Goal: Check status: Check status

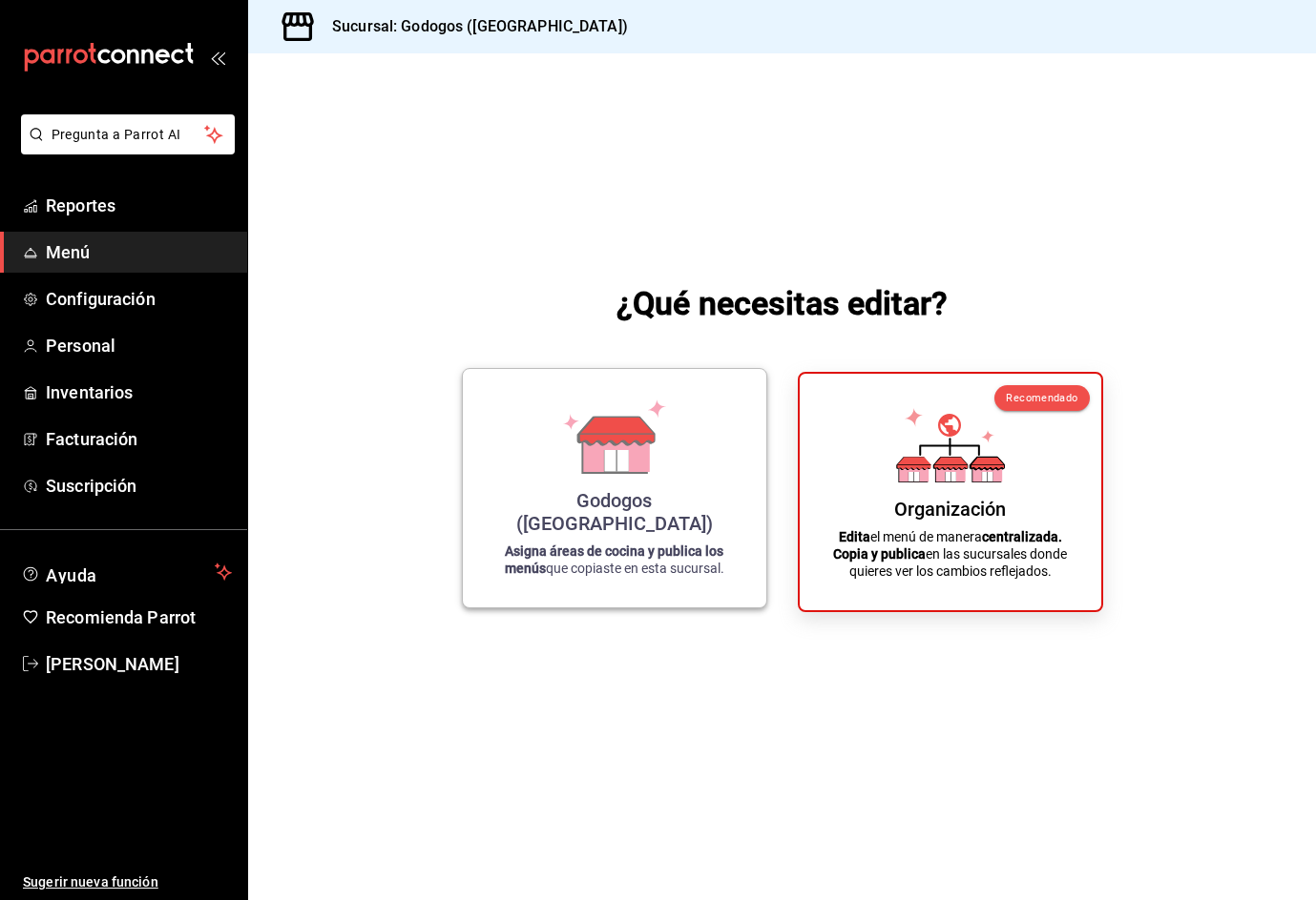
click at [644, 469] on icon at bounding box center [616, 453] width 66 height 41
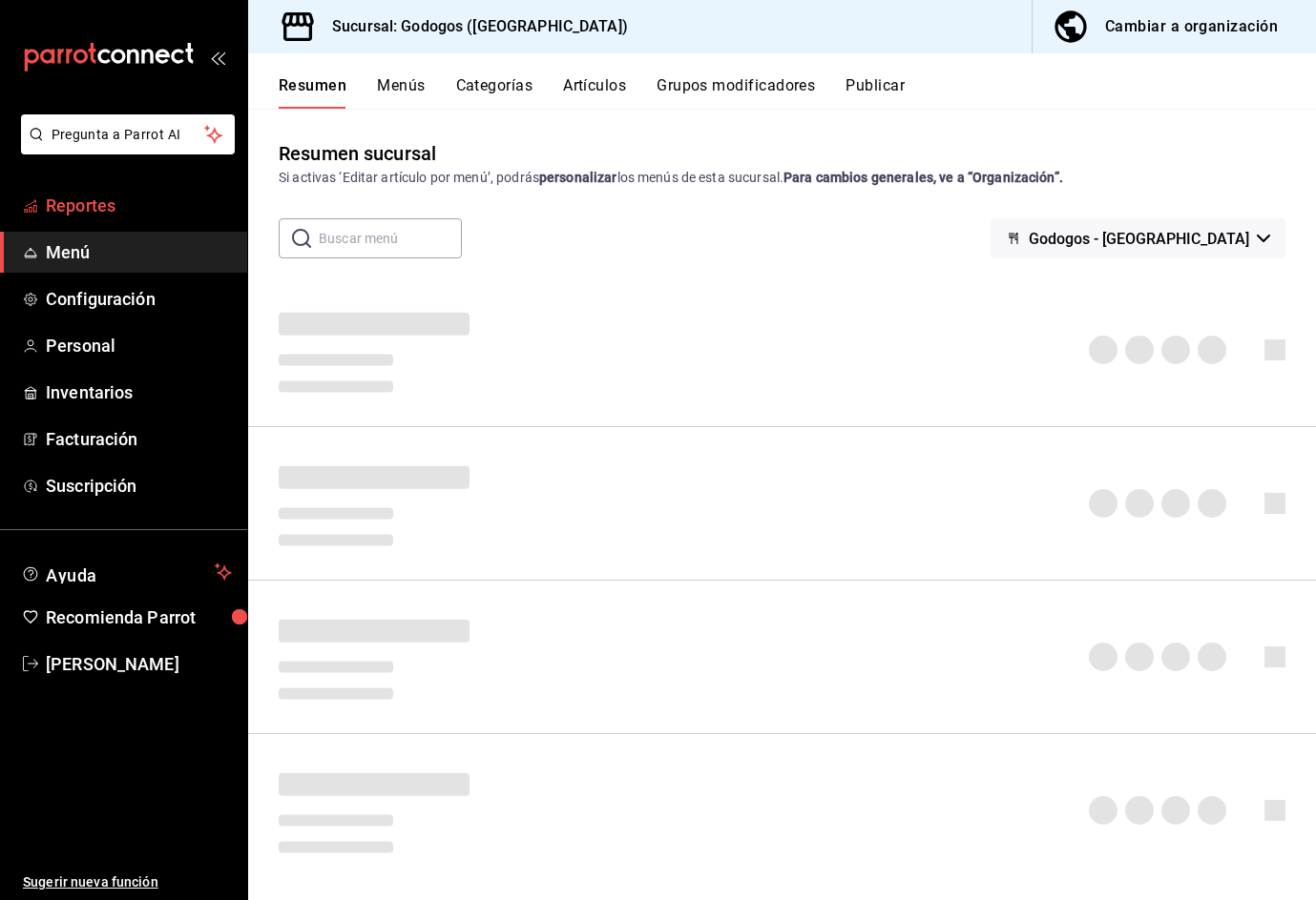
click at [96, 213] on span "Reportes" at bounding box center [138, 206] width 186 height 26
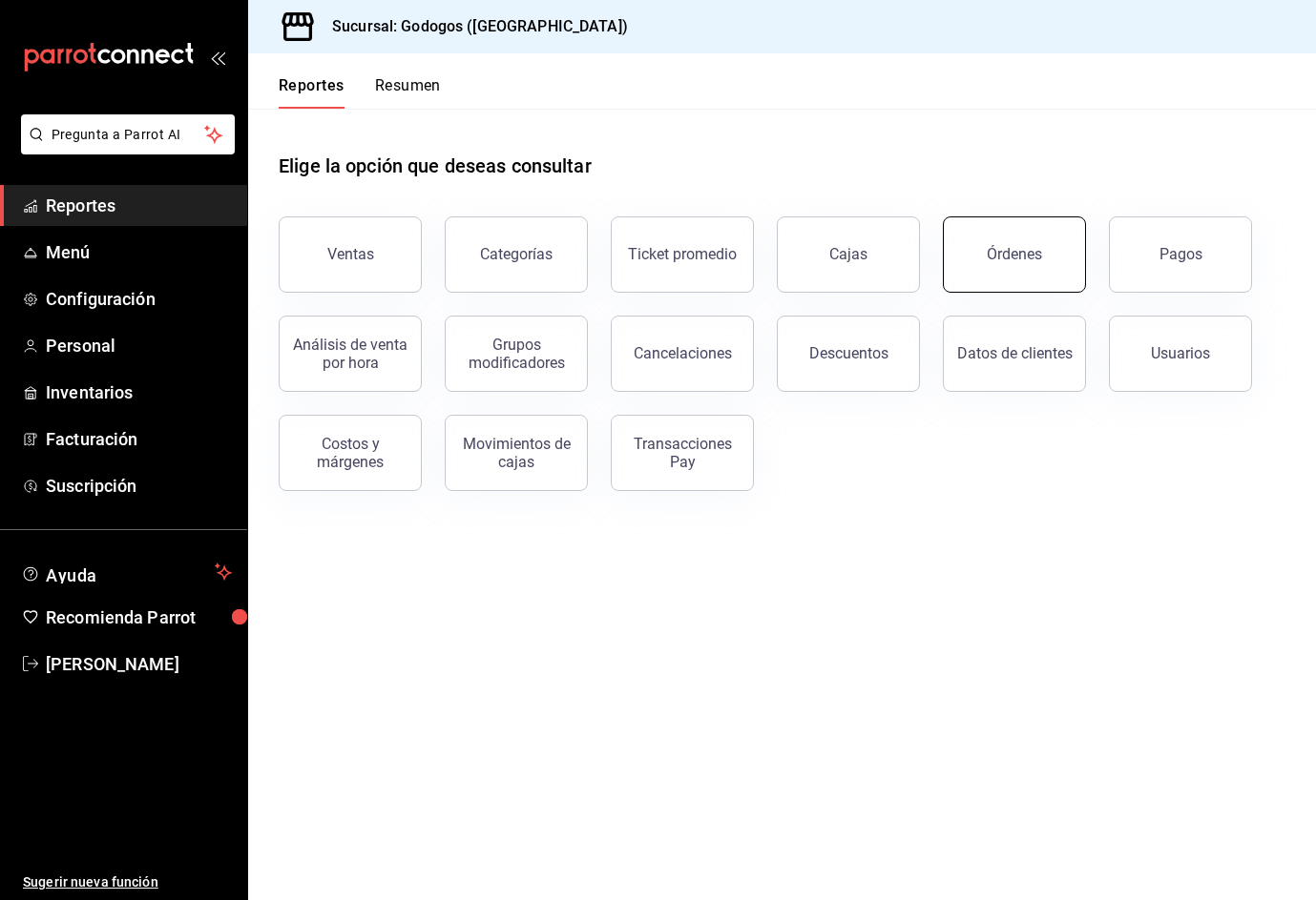
click at [1027, 254] on div "Órdenes" at bounding box center [1014, 254] width 55 height 18
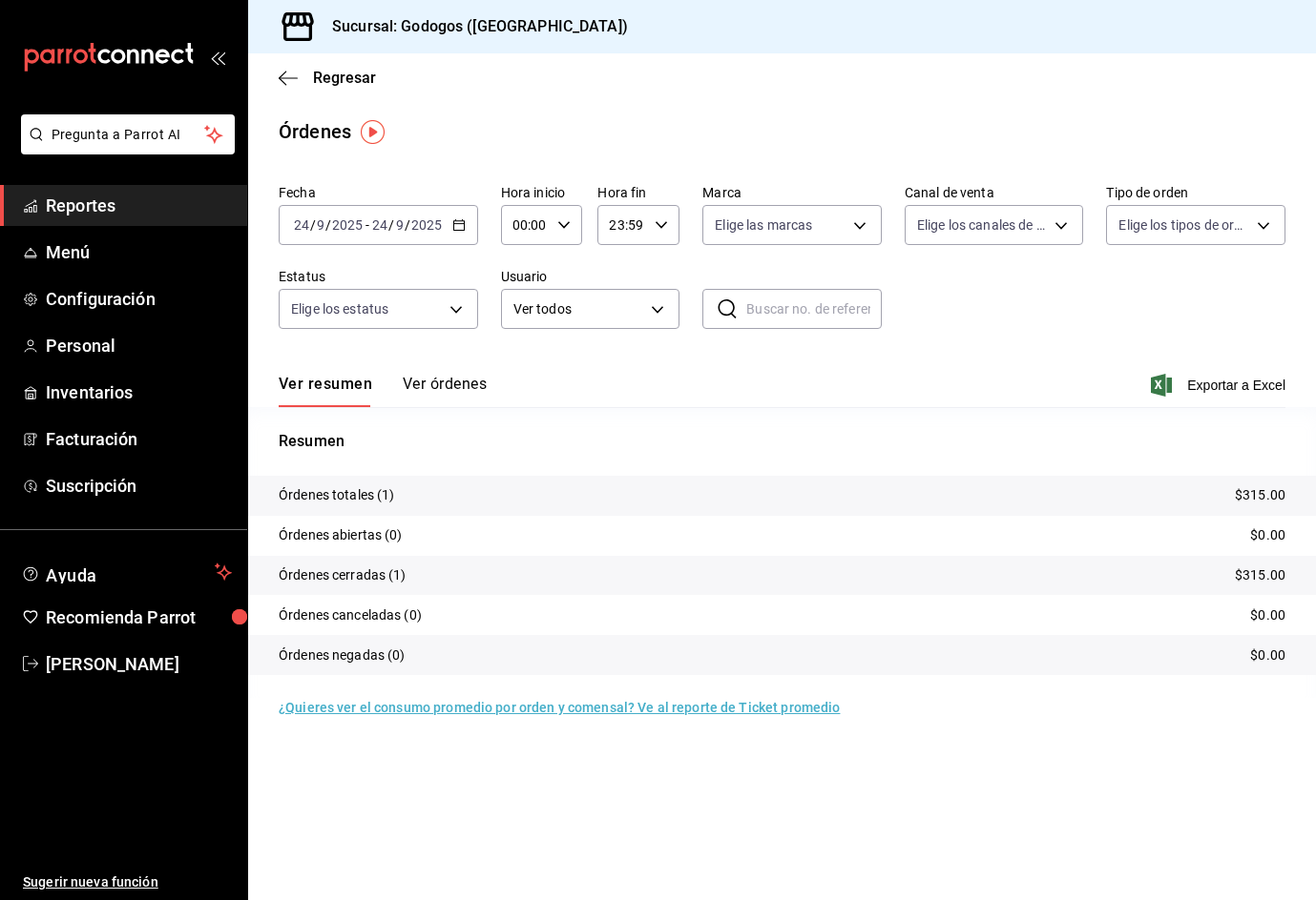
click at [459, 227] on icon "button" at bounding box center [459, 225] width 14 height 14
click at [328, 488] on span "Rango de fechas" at bounding box center [368, 497] width 148 height 20
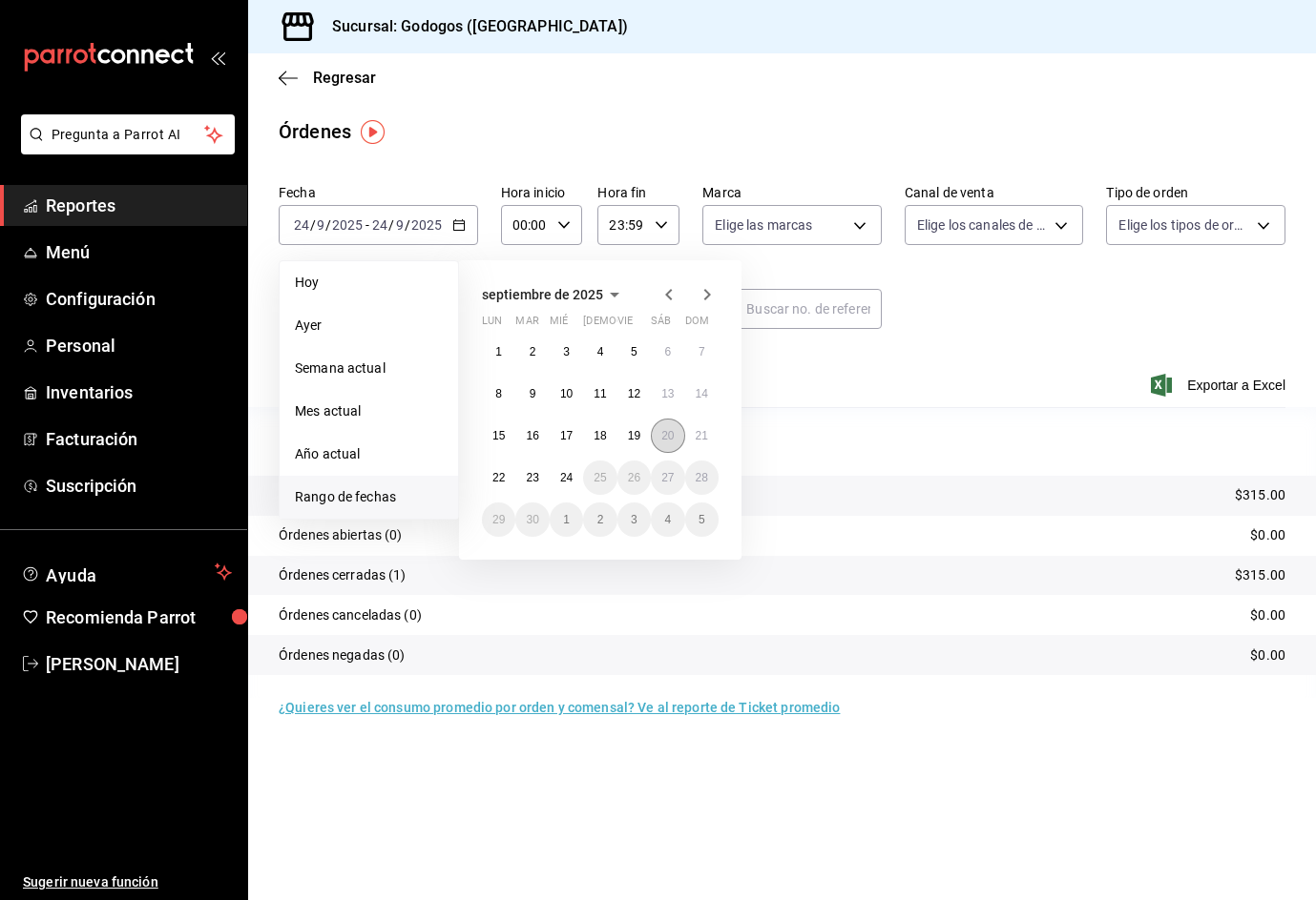
click at [669, 430] on abbr "20" at bounding box center [667, 436] width 13 height 14
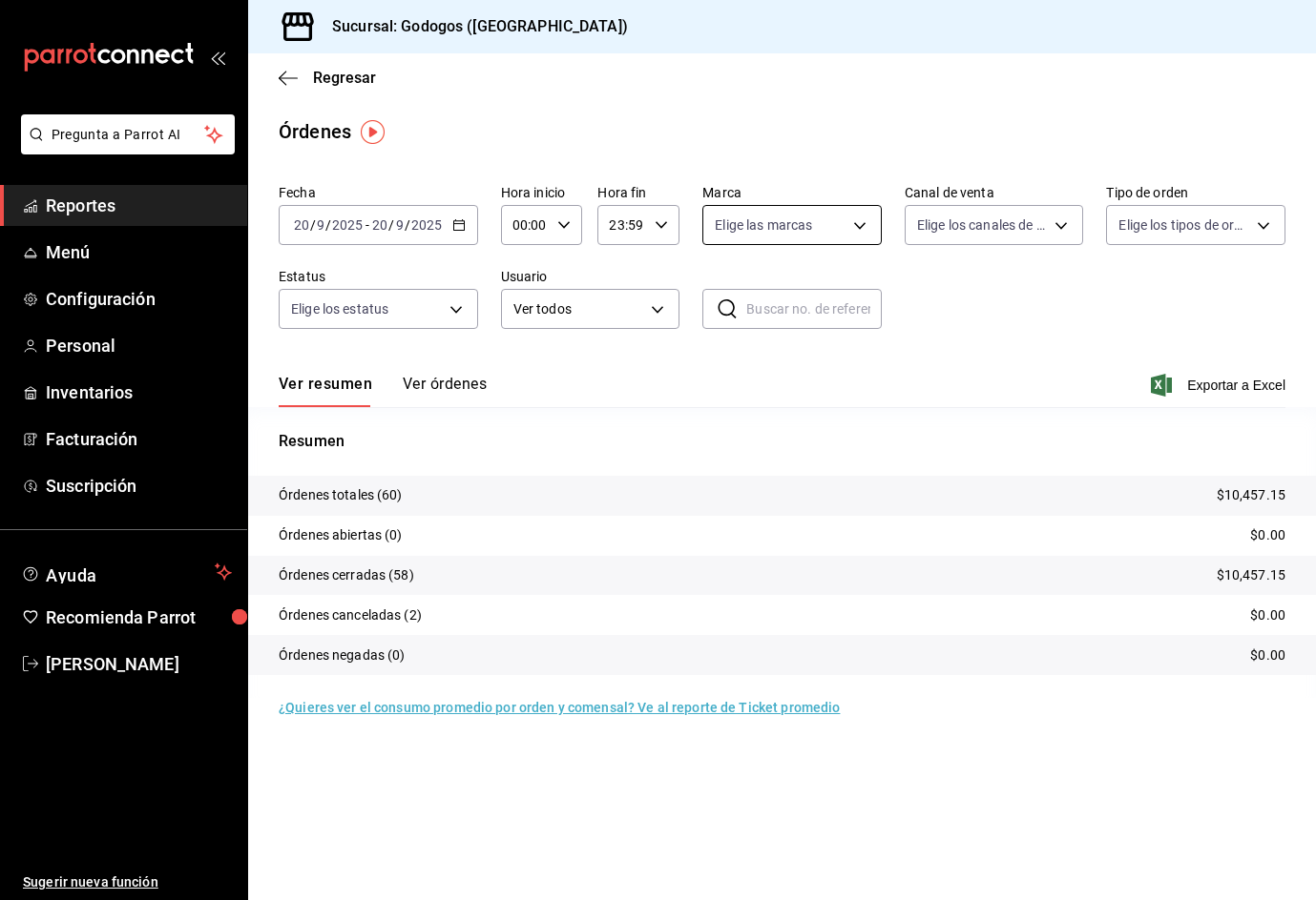
click at [866, 232] on body "Pregunta a Parrot AI Reportes Menú Configuración Personal Inventarios Facturaci…" at bounding box center [658, 472] width 1316 height 944
click at [830, 366] on span "Godogos - [GEOGRAPHIC_DATA]" at bounding box center [869, 362] width 230 height 20
type input "f88750bd-a363-4eea-a372-f4e82ed3d2a9"
checkbox input "true"
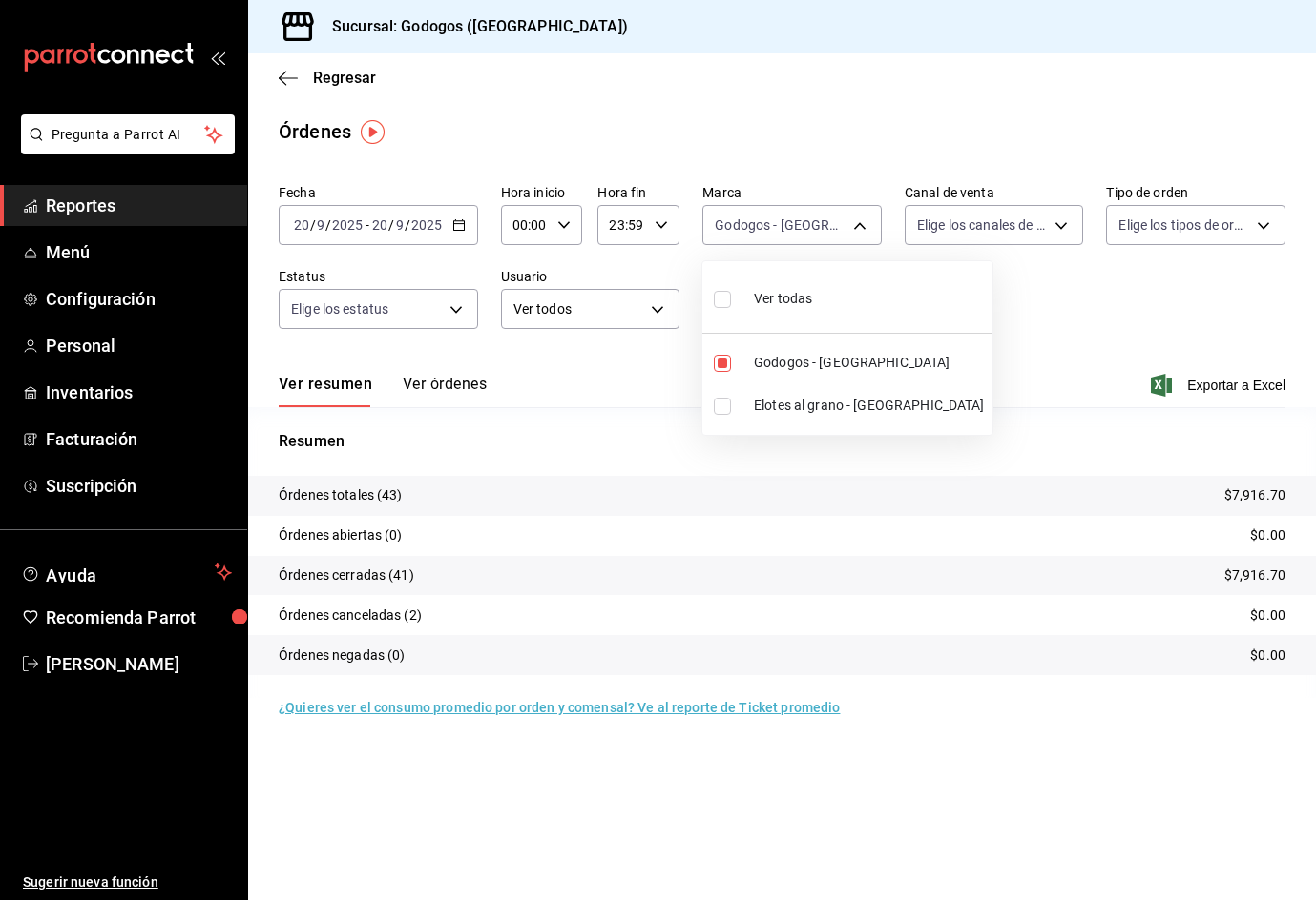
click at [1029, 228] on div at bounding box center [658, 450] width 1316 height 900
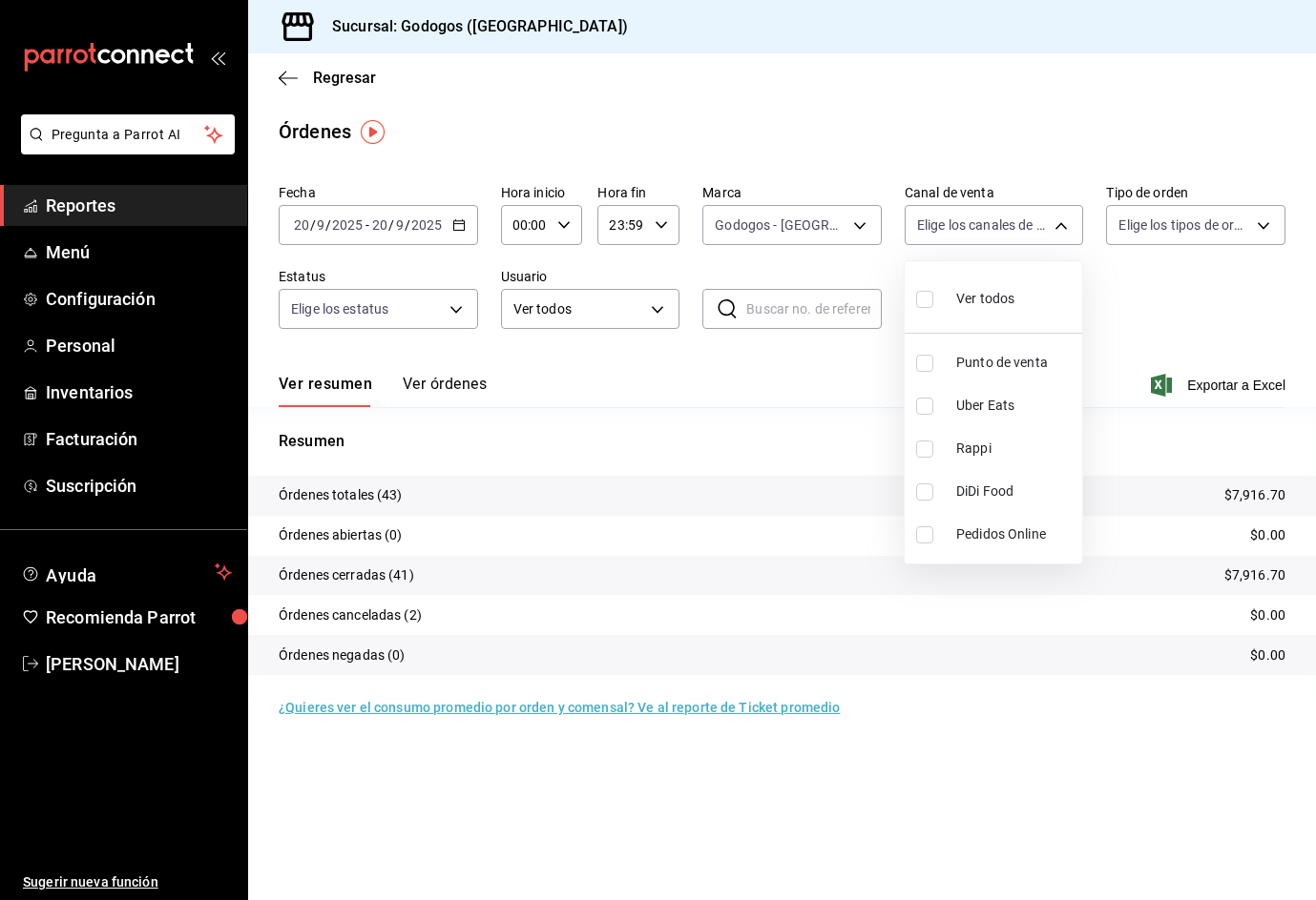
click at [1029, 228] on body "Pregunta a Parrot AI Reportes Menú Configuración Personal Inventarios Facturaci…" at bounding box center [658, 472] width 1316 height 944
click at [998, 407] on span "Uber Eats" at bounding box center [1015, 406] width 118 height 20
type input "UBER_EATS"
checkbox input "true"
click at [421, 378] on div at bounding box center [658, 450] width 1316 height 900
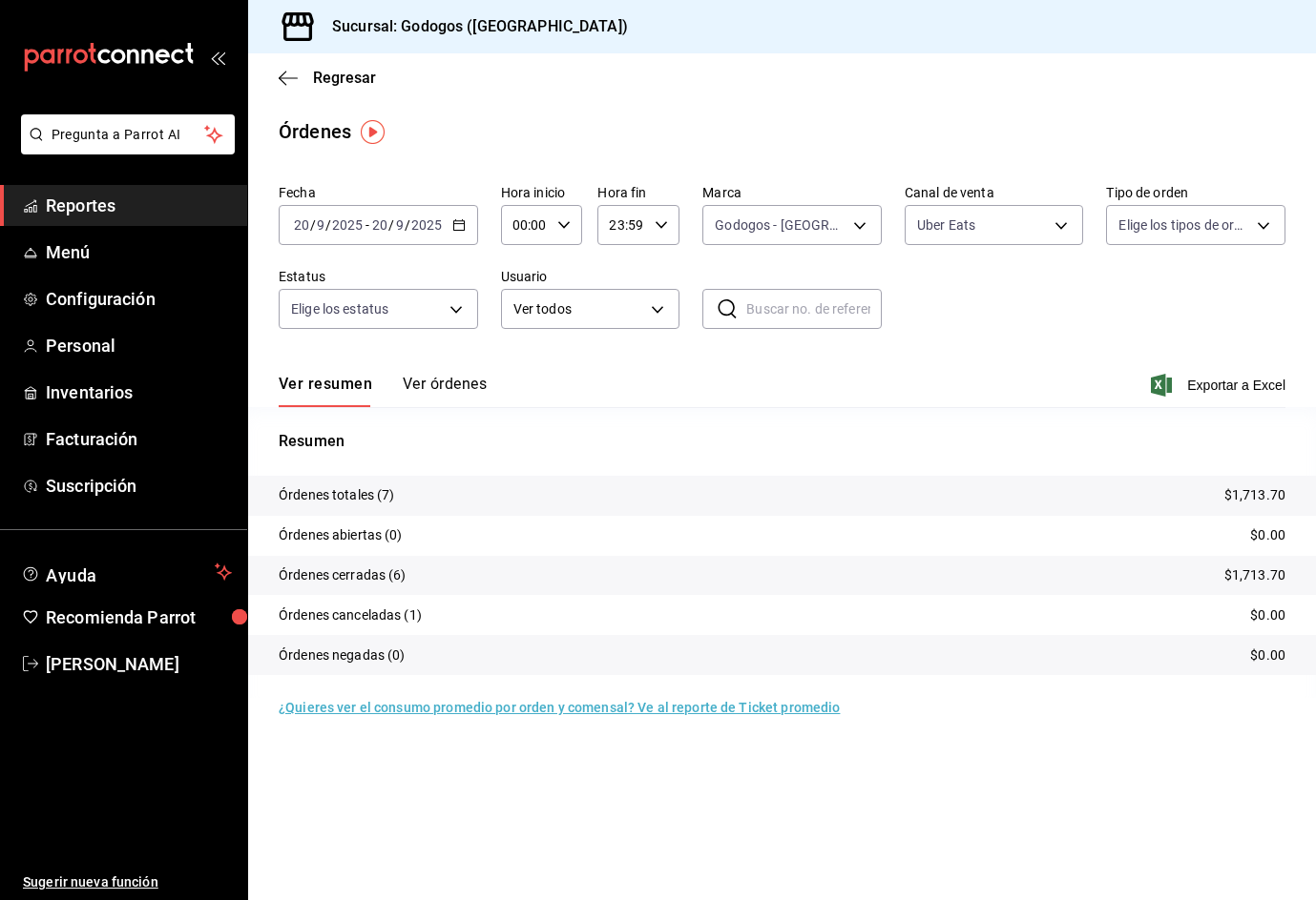
click at [421, 378] on button "Ver órdenes" at bounding box center [444, 391] width 84 height 32
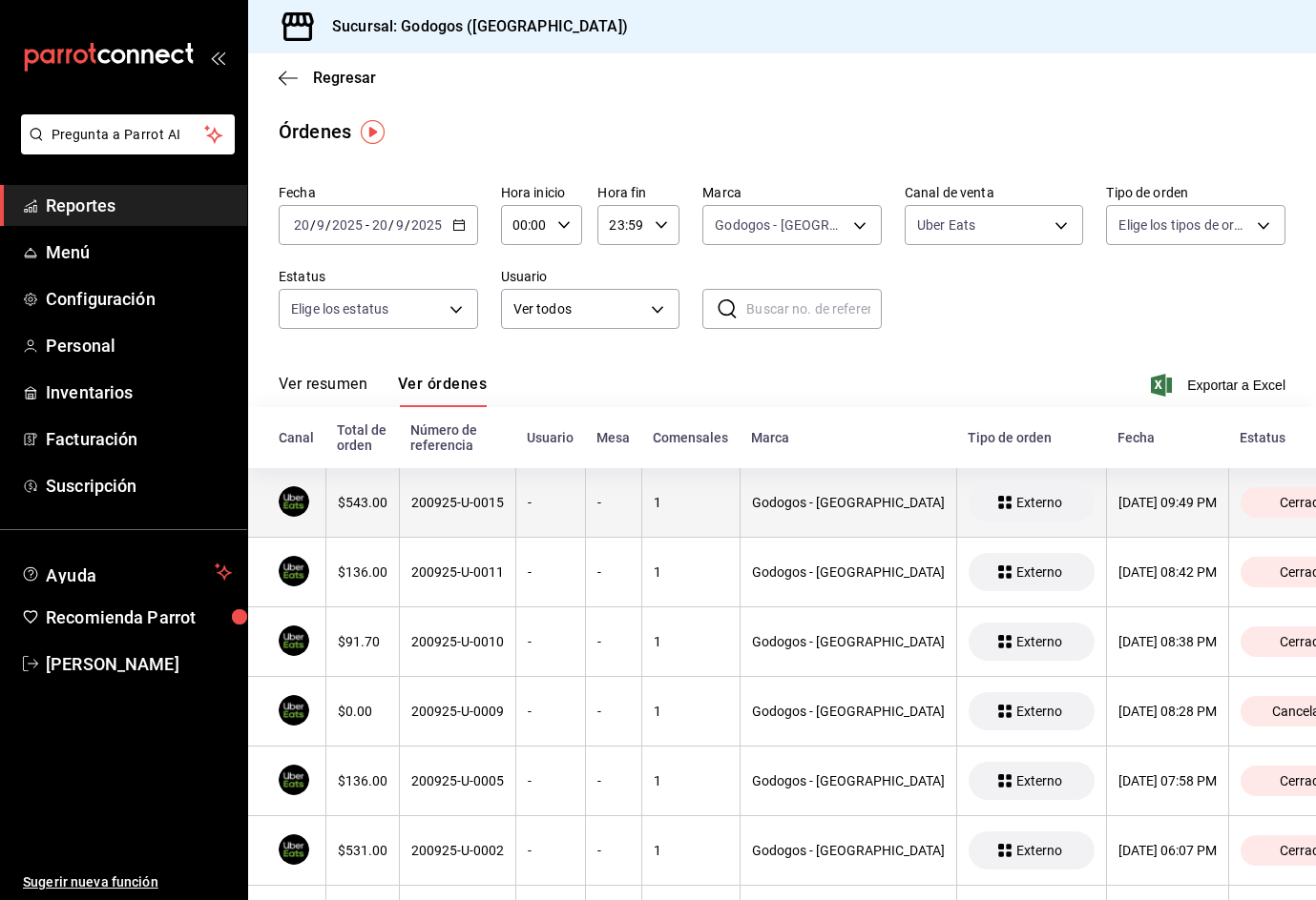
click at [356, 510] on div "$543.00" at bounding box center [362, 502] width 49 height 15
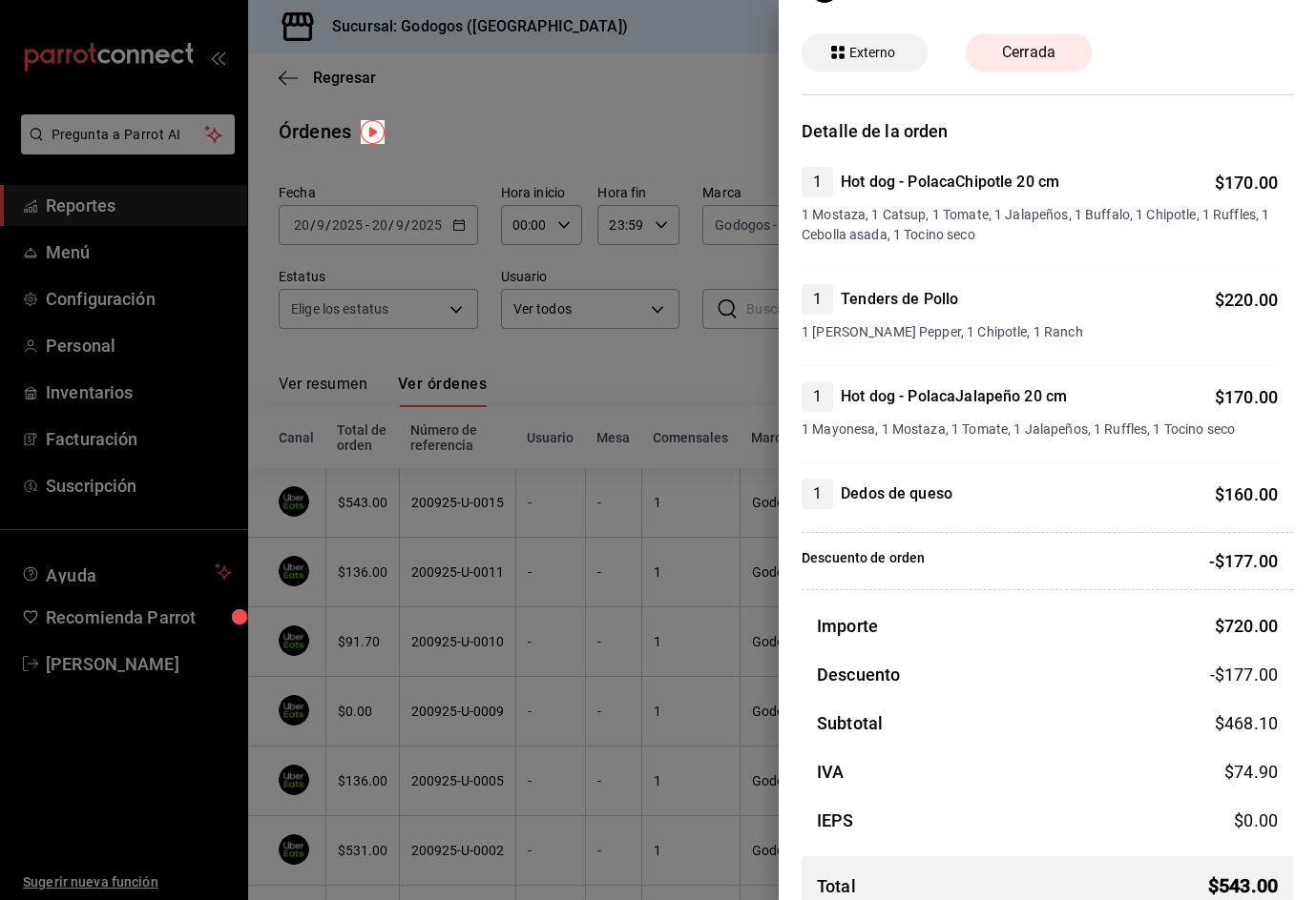
scroll to position [89, 0]
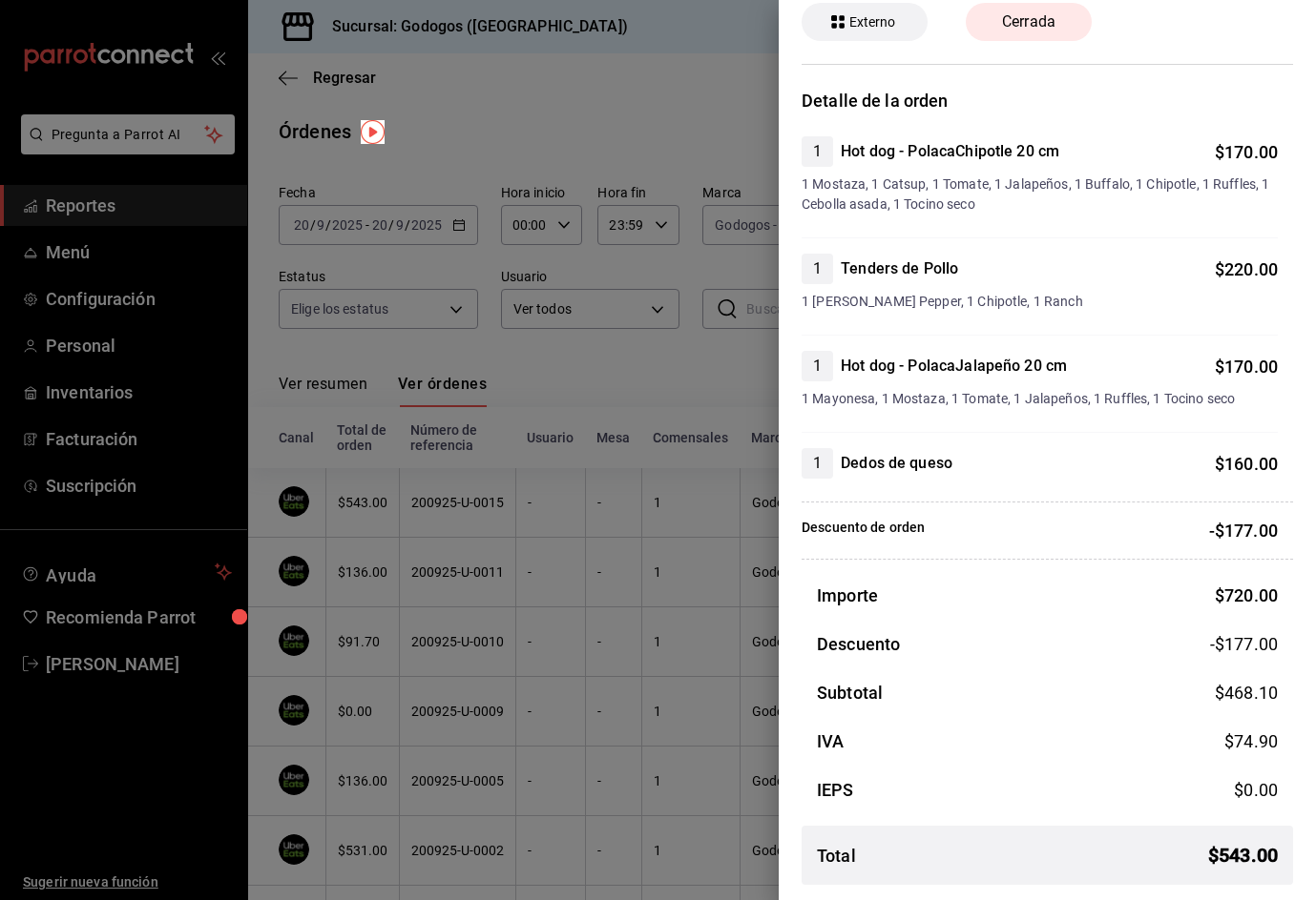
click at [389, 574] on div at bounding box center [658, 450] width 1316 height 900
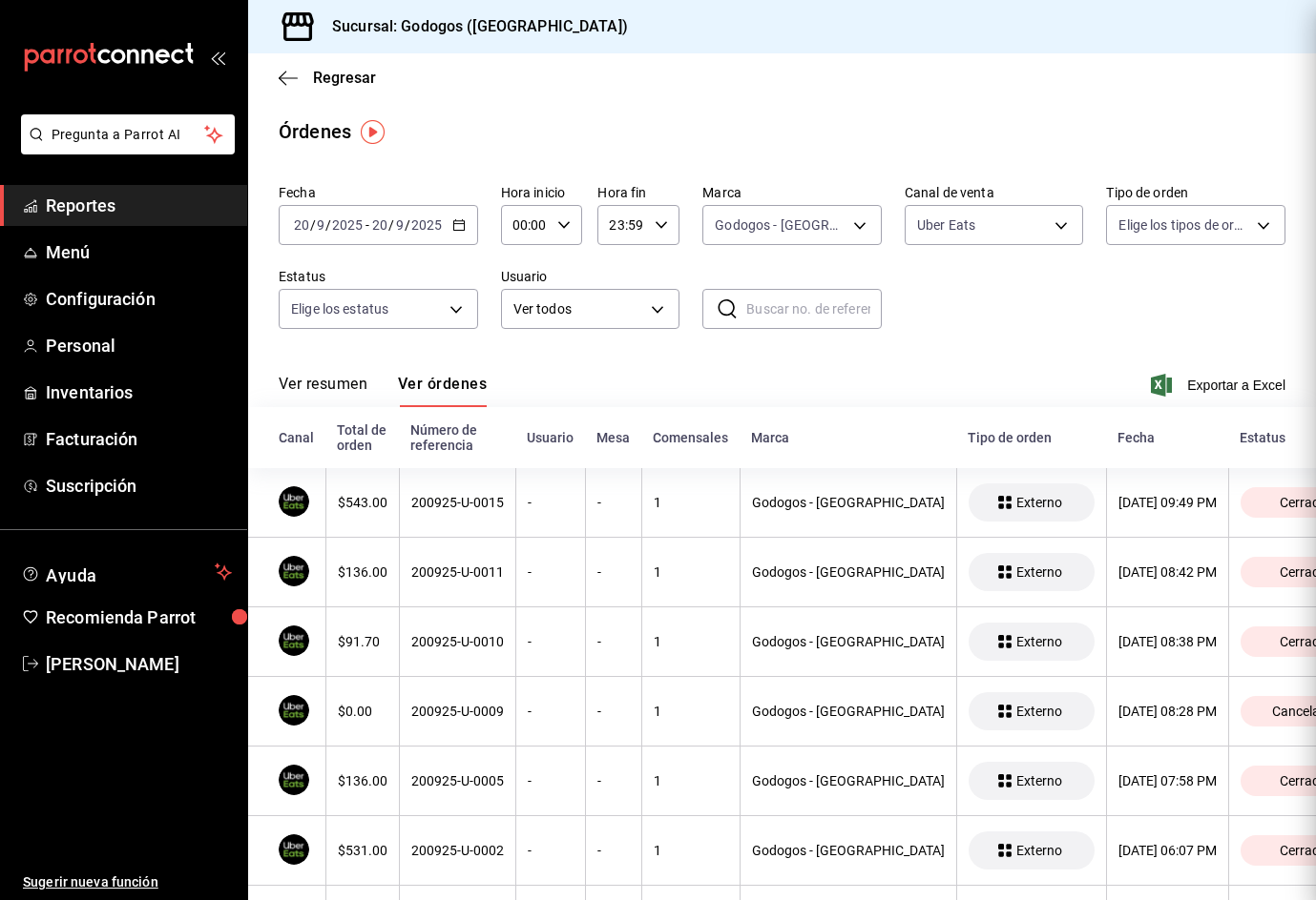
scroll to position [0, 0]
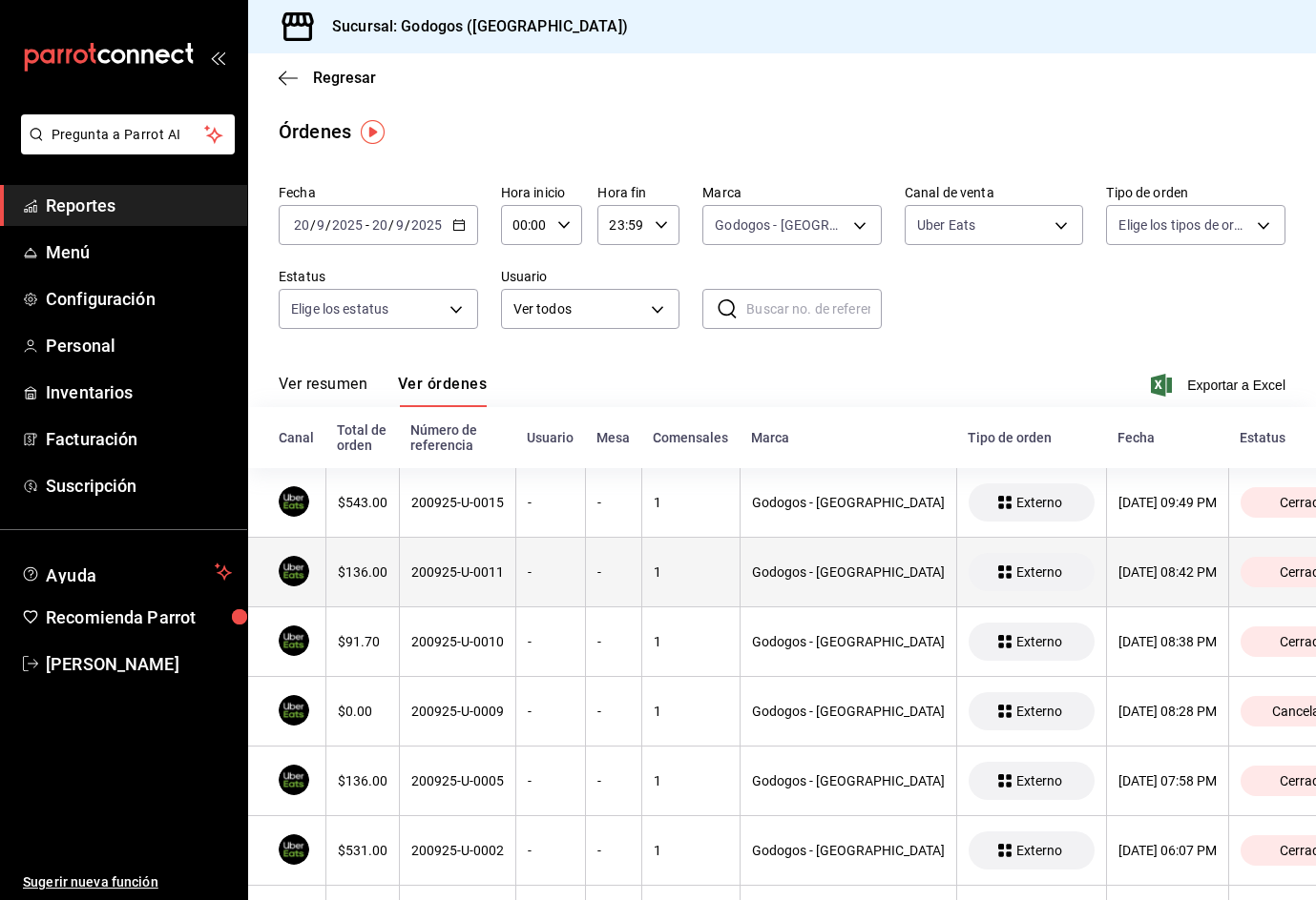
click at [382, 574] on div "$136.00" at bounding box center [362, 571] width 49 height 15
